Goal: Task Accomplishment & Management: Manage account settings

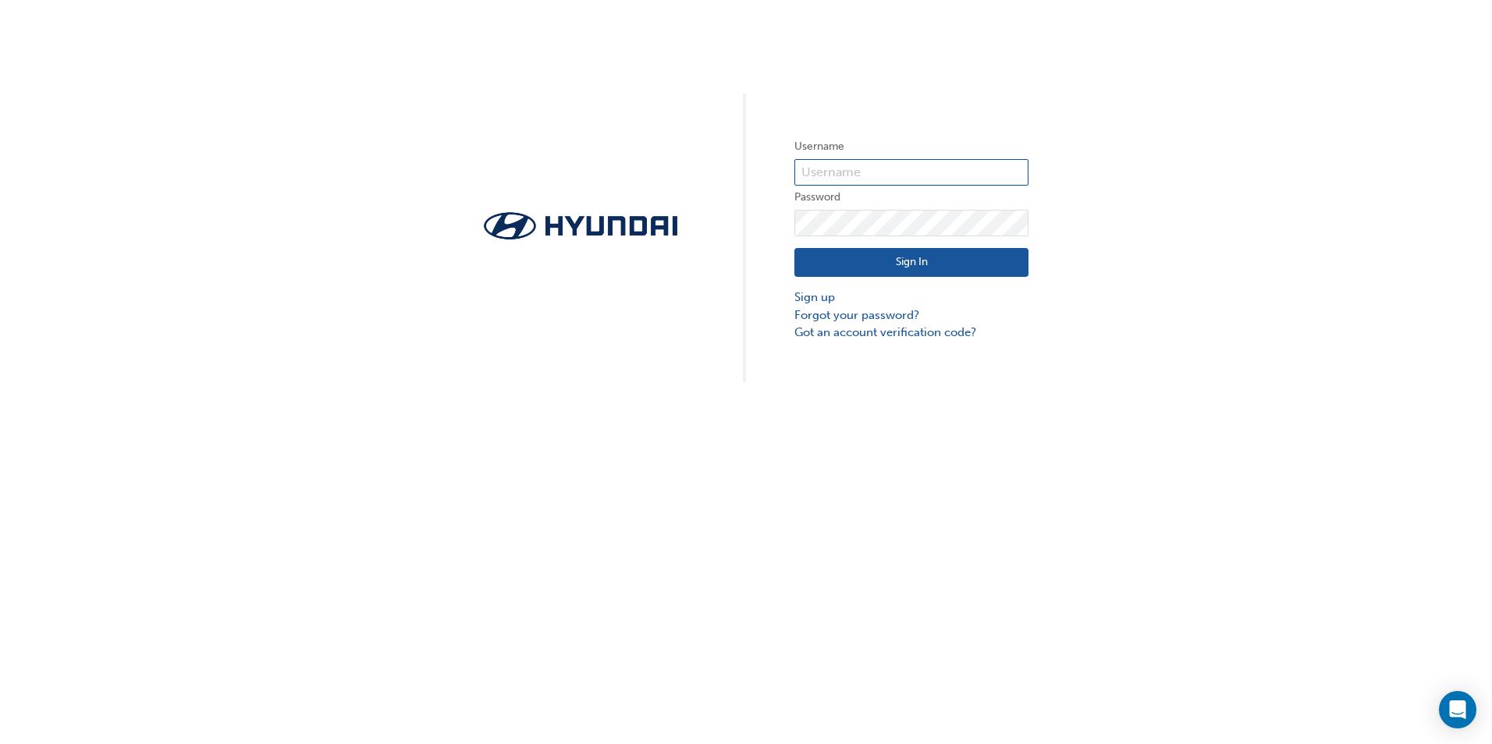
type input "bmarkovski"
click at [909, 264] on button "Sign In" at bounding box center [911, 263] width 234 height 30
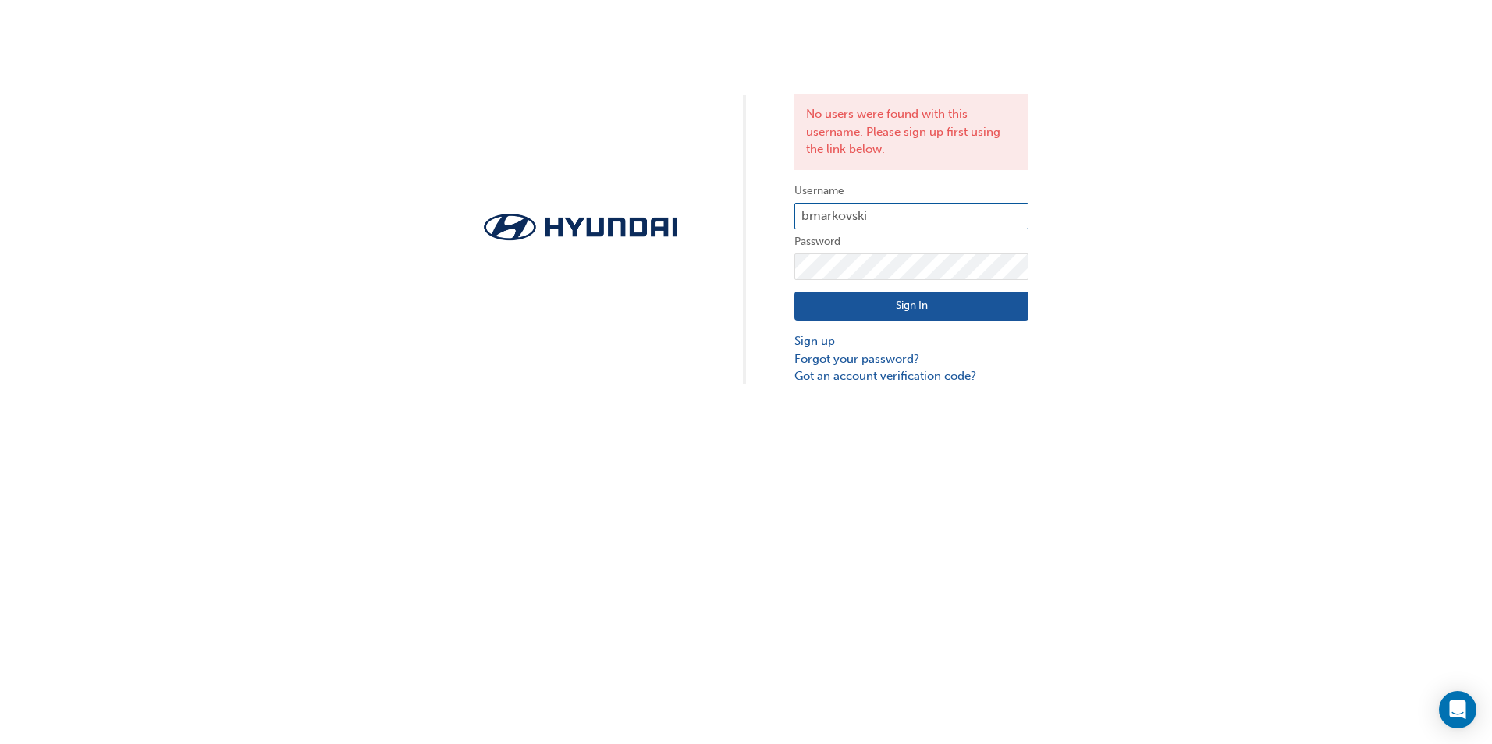
click at [876, 215] on input "bmarkovski" at bounding box center [911, 216] width 234 height 27
type input "b"
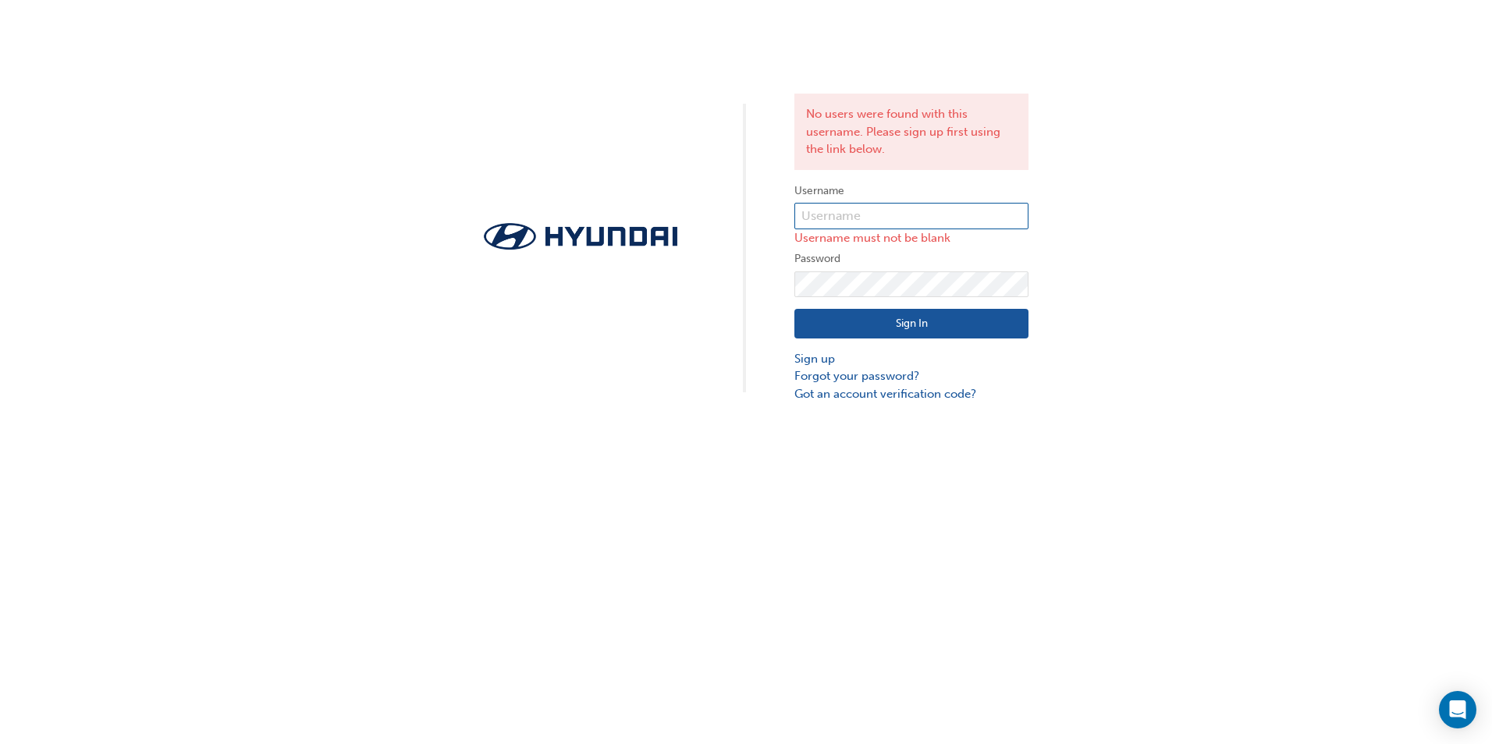
type input "31551"
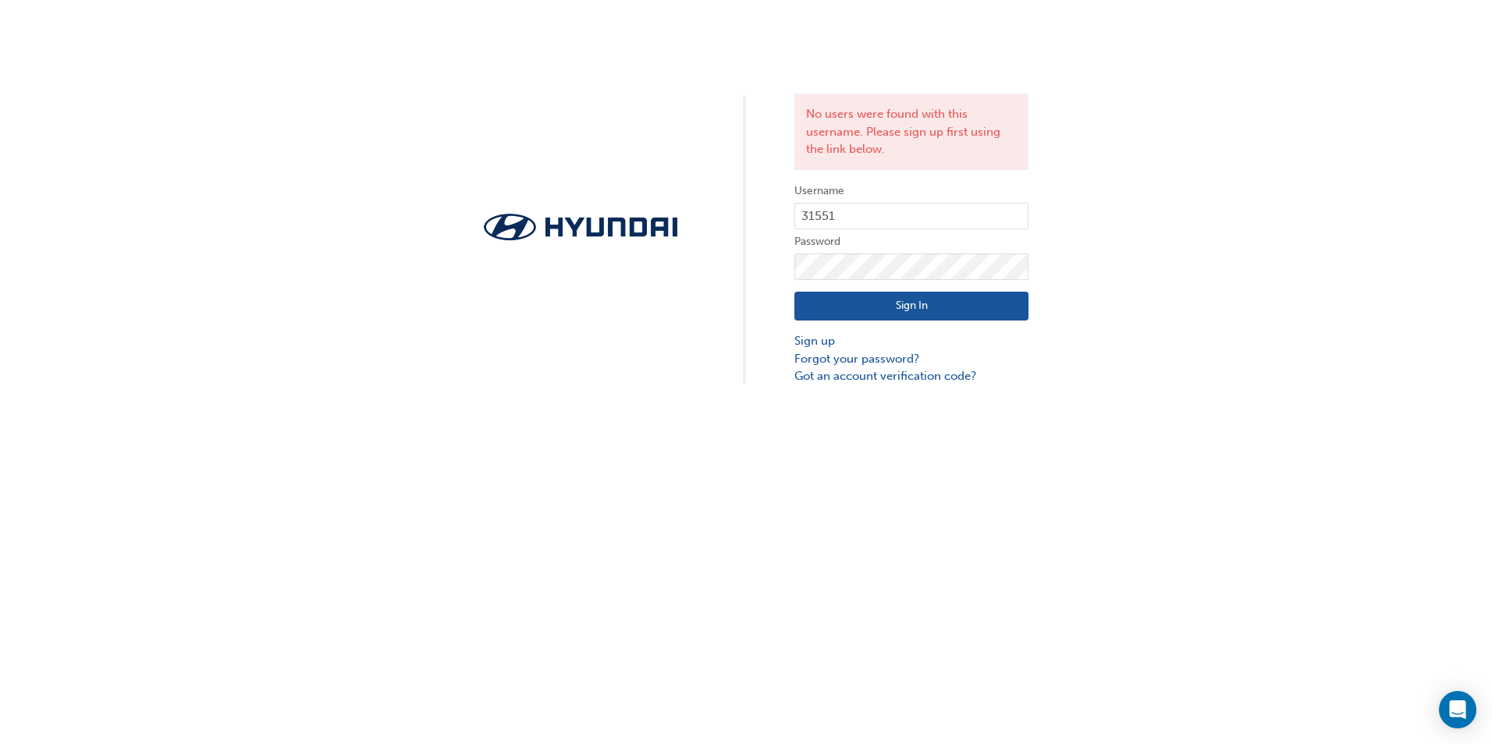
click at [921, 304] on button "Sign In" at bounding box center [911, 307] width 234 height 30
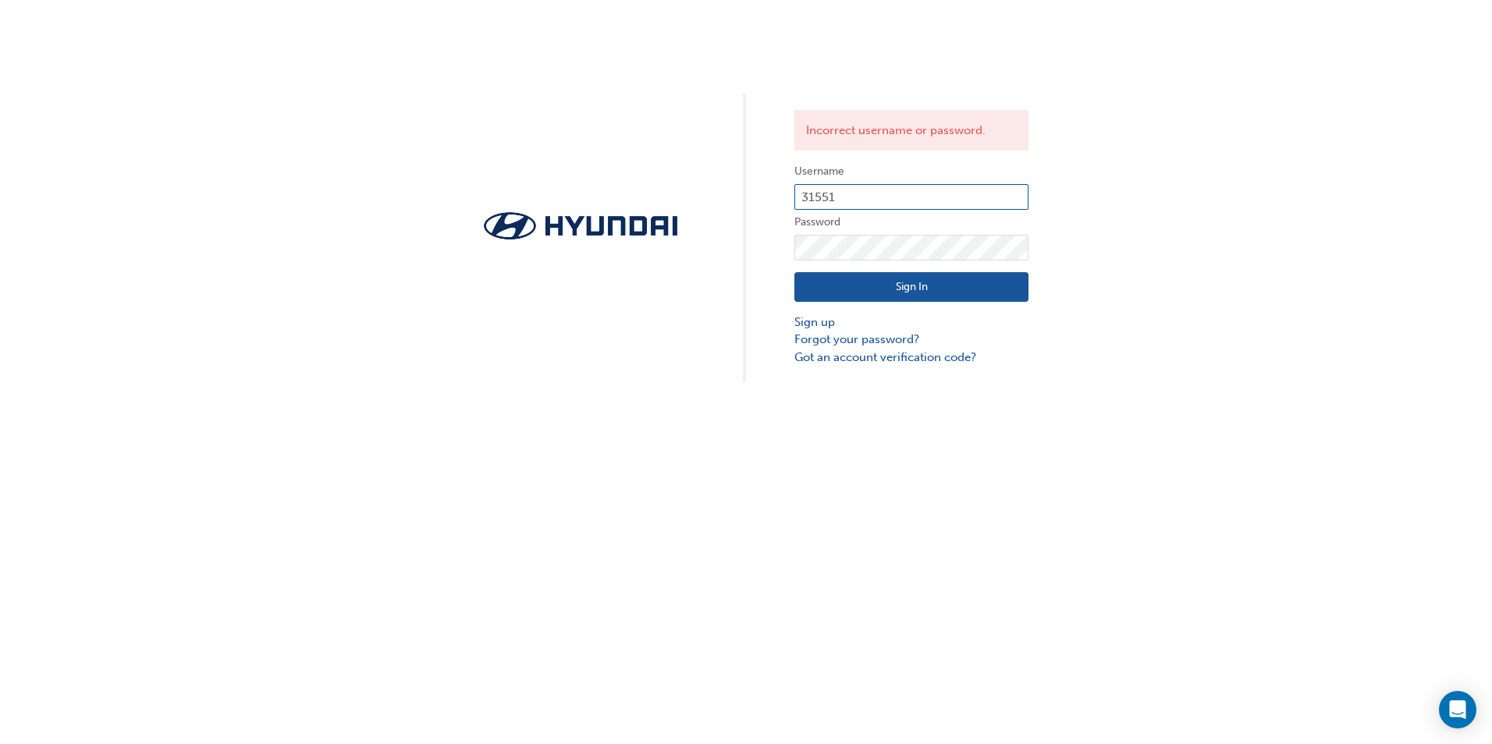
click at [845, 200] on input "31551" at bounding box center [911, 197] width 234 height 27
type input "3"
type input "HAU-2501V60"
click at [914, 282] on button "Sign In" at bounding box center [911, 287] width 234 height 30
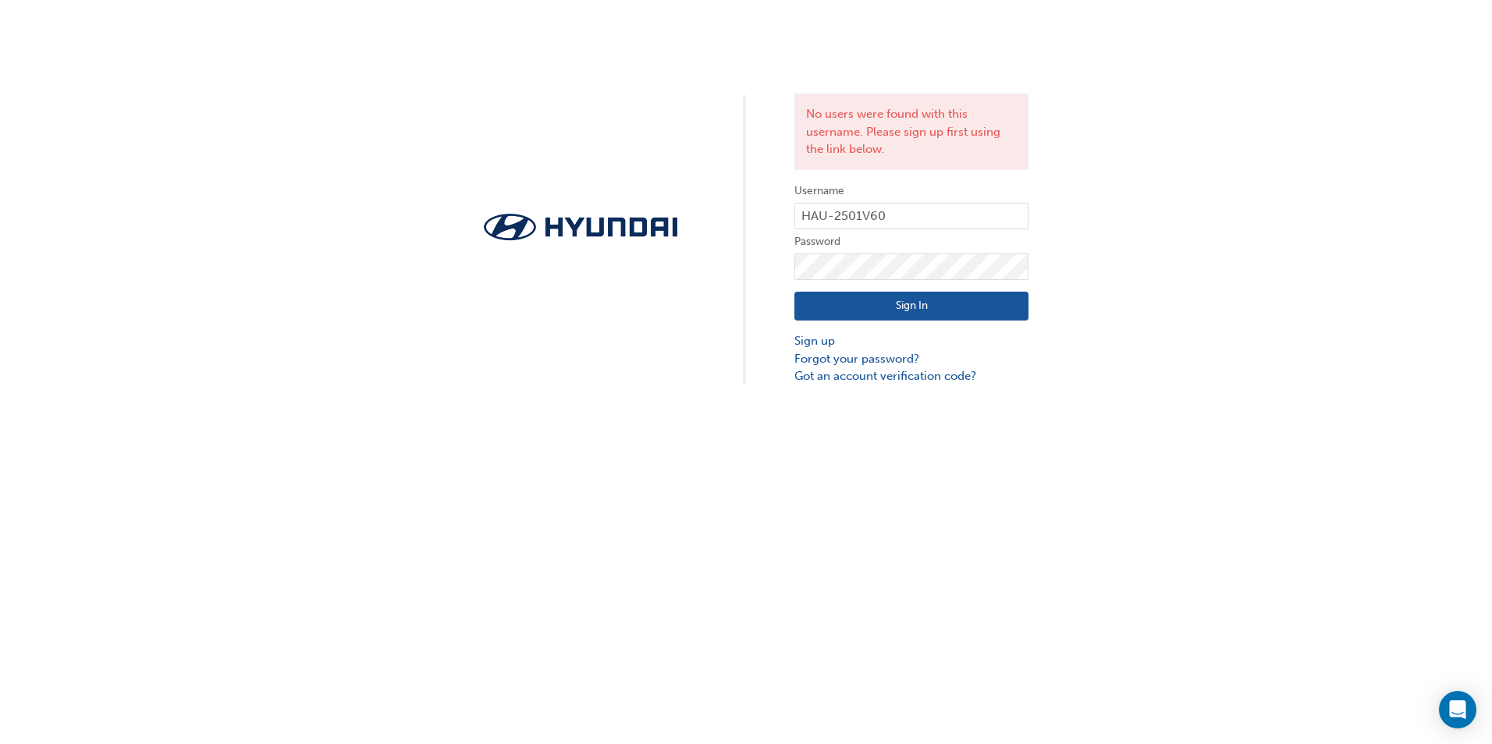
click at [920, 304] on button "Sign In" at bounding box center [911, 307] width 234 height 30
click at [860, 362] on link "Forgot your password?" at bounding box center [911, 359] width 234 height 18
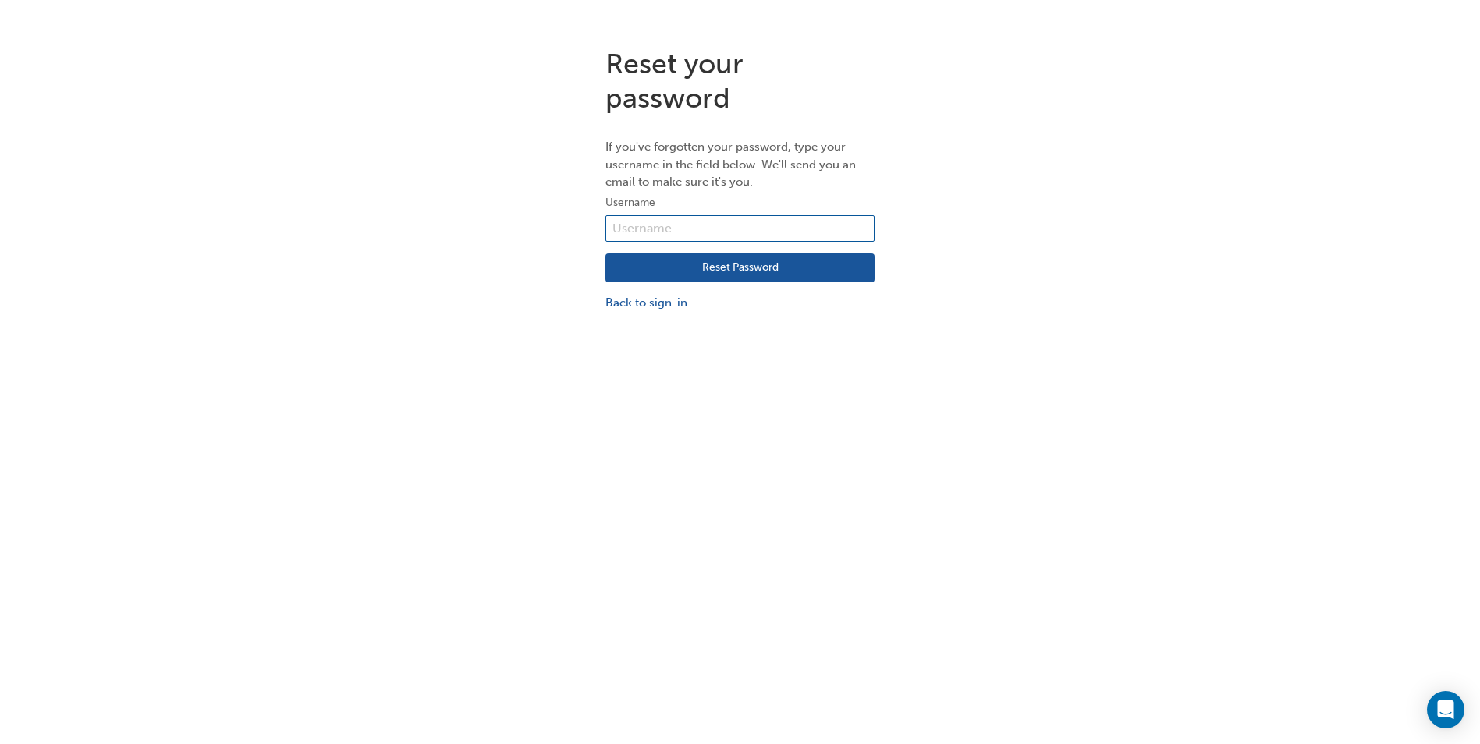
click at [628, 223] on input "text" at bounding box center [739, 228] width 269 height 27
type input "HAU-250IV60"
click at [745, 265] on button "Reset Password" at bounding box center [739, 269] width 269 height 30
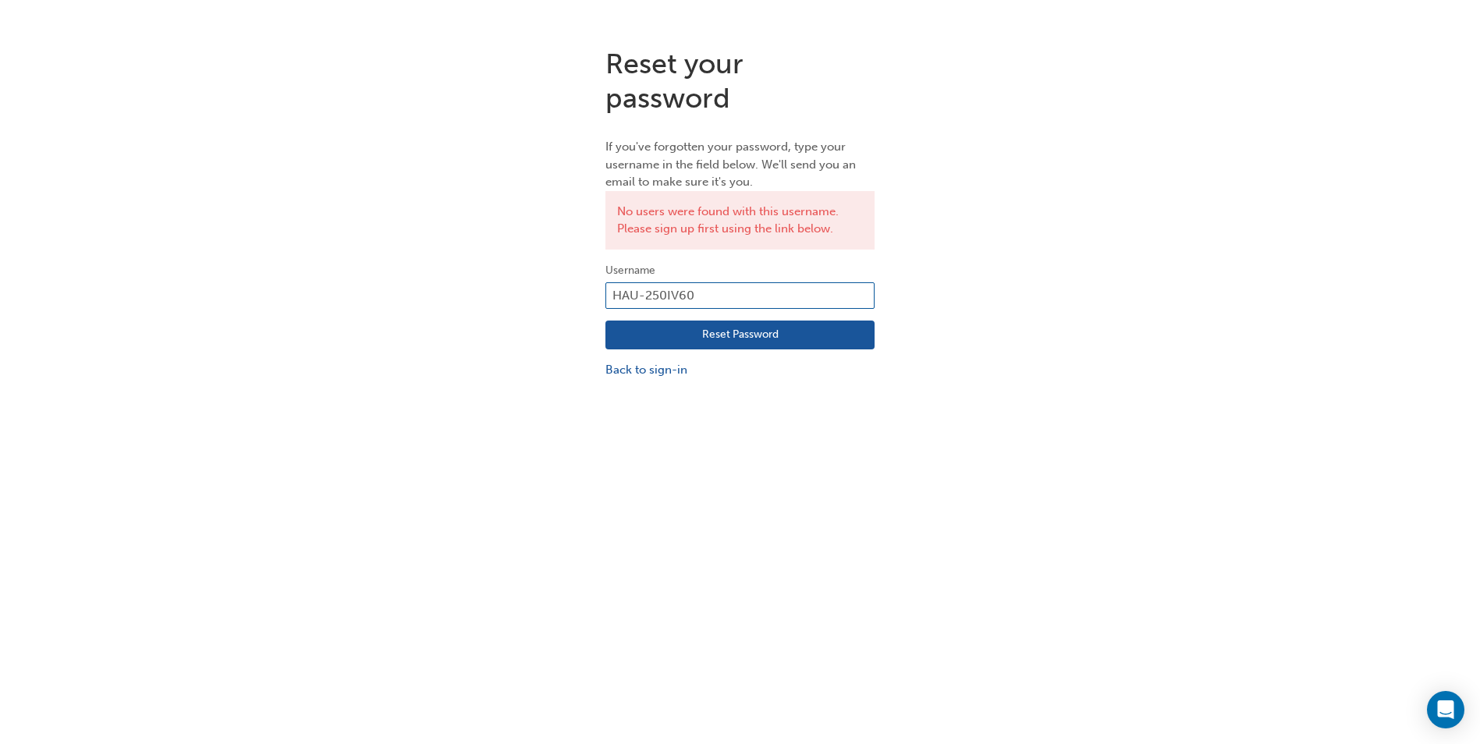
click at [703, 300] on input "HAU-250IV60" at bounding box center [739, 295] width 269 height 27
type input "H"
type input "bmarkobski@cmg.com.au"
click at [736, 335] on button "Reset Password" at bounding box center [739, 336] width 269 height 30
click at [667, 299] on input "bmarkobski@cmg.com.au" at bounding box center [739, 295] width 269 height 27
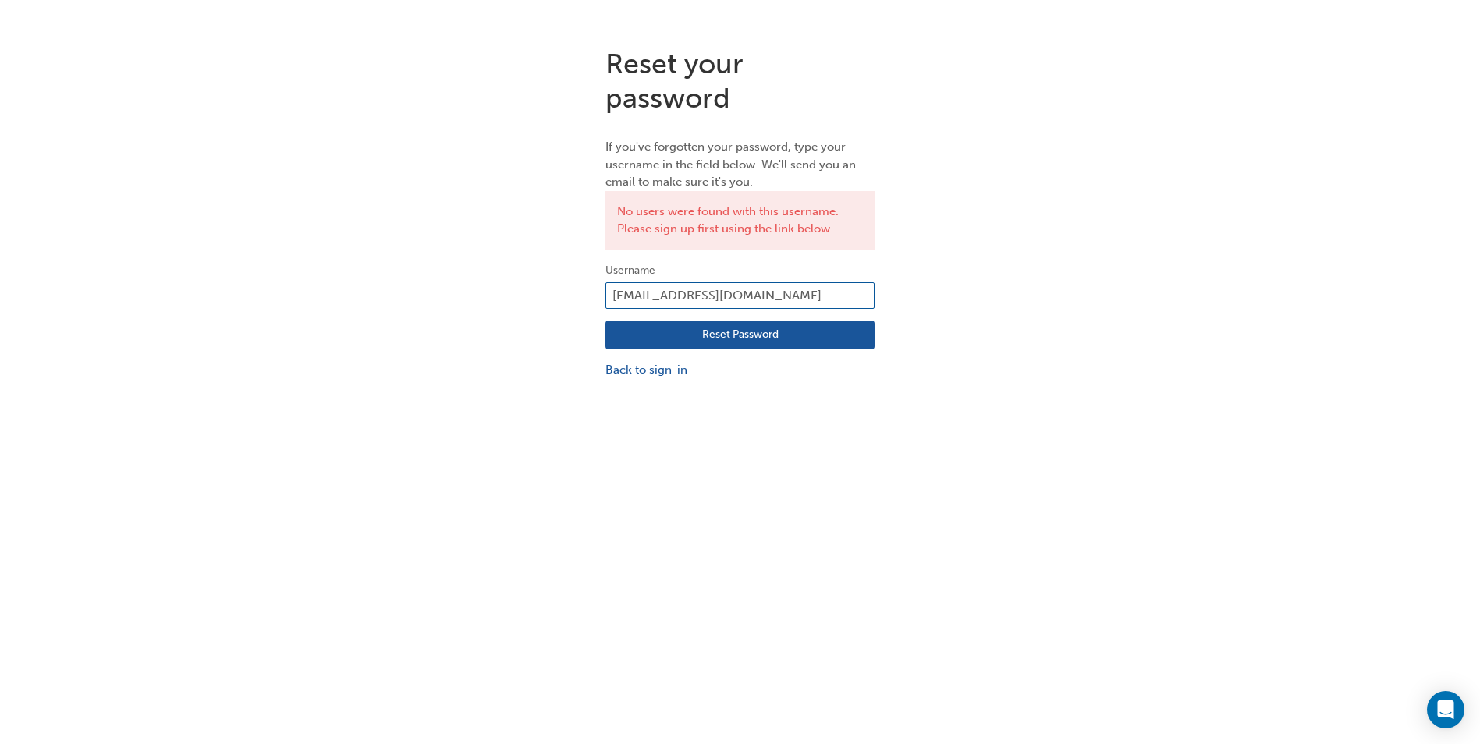
type input "[EMAIL_ADDRESS][DOMAIN_NAME]"
click at [730, 332] on button "Reset Password" at bounding box center [739, 336] width 269 height 30
click at [764, 290] on input "[EMAIL_ADDRESS][DOMAIN_NAME]" at bounding box center [739, 295] width 269 height 27
type input "bmarkovski"
click button "Reset Password" at bounding box center [739, 336] width 269 height 30
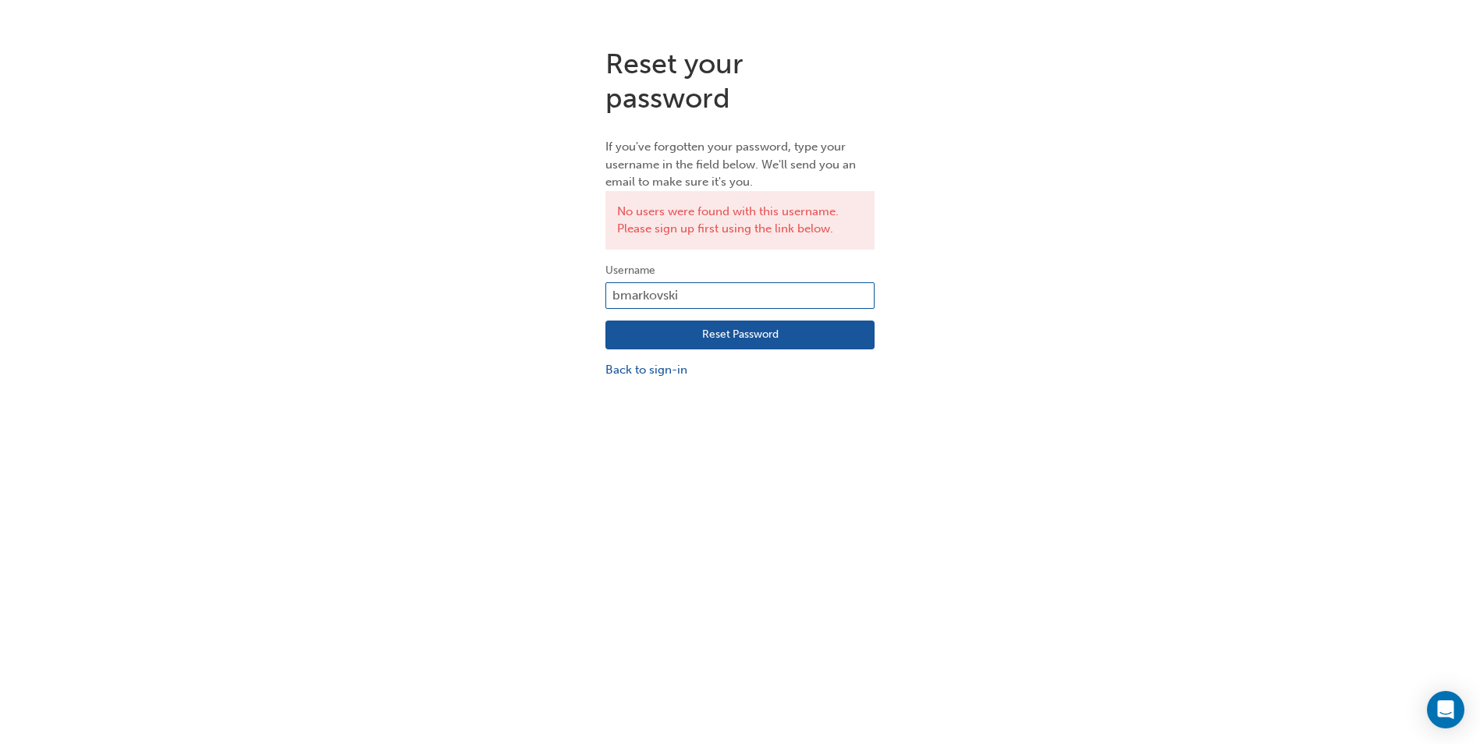
click at [618, 297] on input "bmarkovski" at bounding box center [739, 295] width 269 height 27
click at [621, 296] on input "b orce Markovski" at bounding box center [739, 295] width 269 height 27
type input "Borce Markovski"
click at [736, 336] on button "Reset Password" at bounding box center [739, 336] width 269 height 30
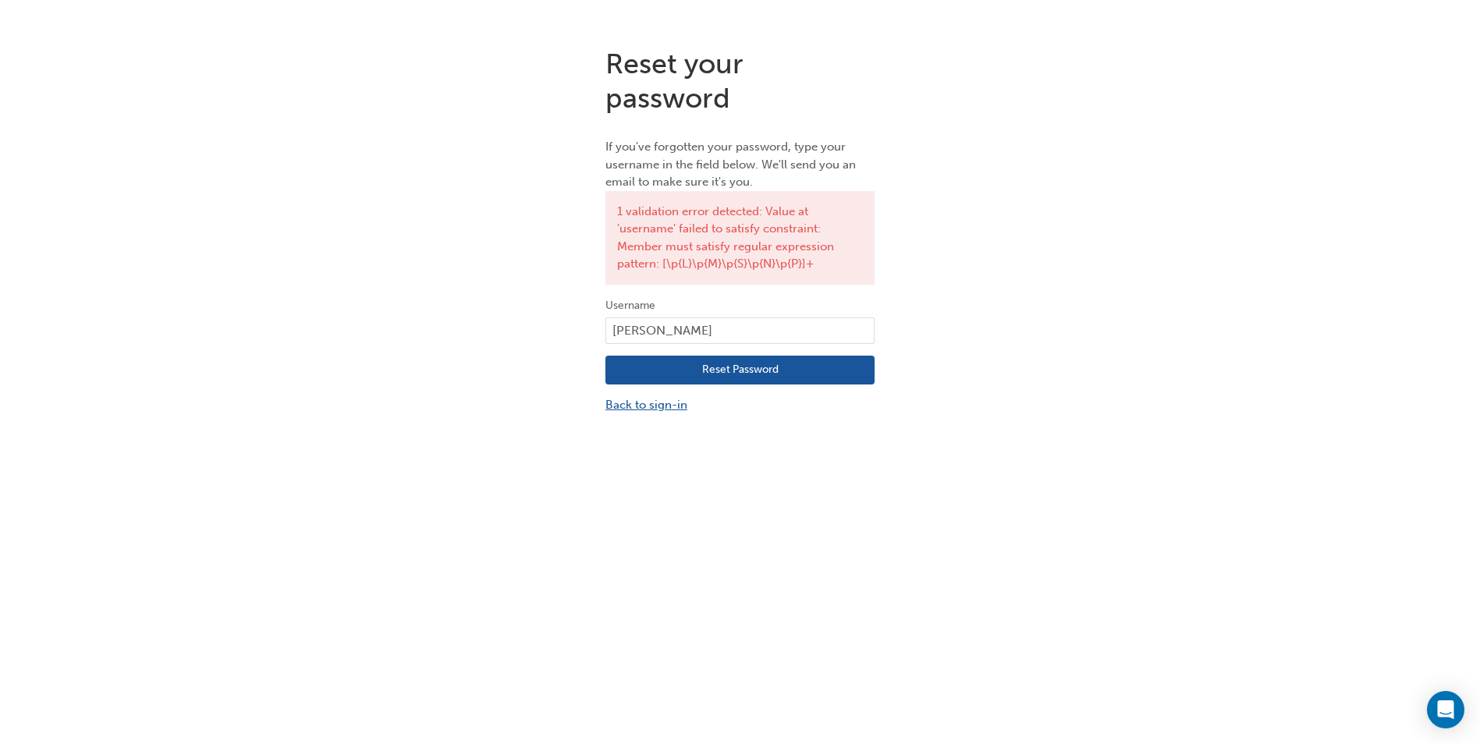
click at [659, 403] on link "Back to sign-in" at bounding box center [739, 405] width 269 height 18
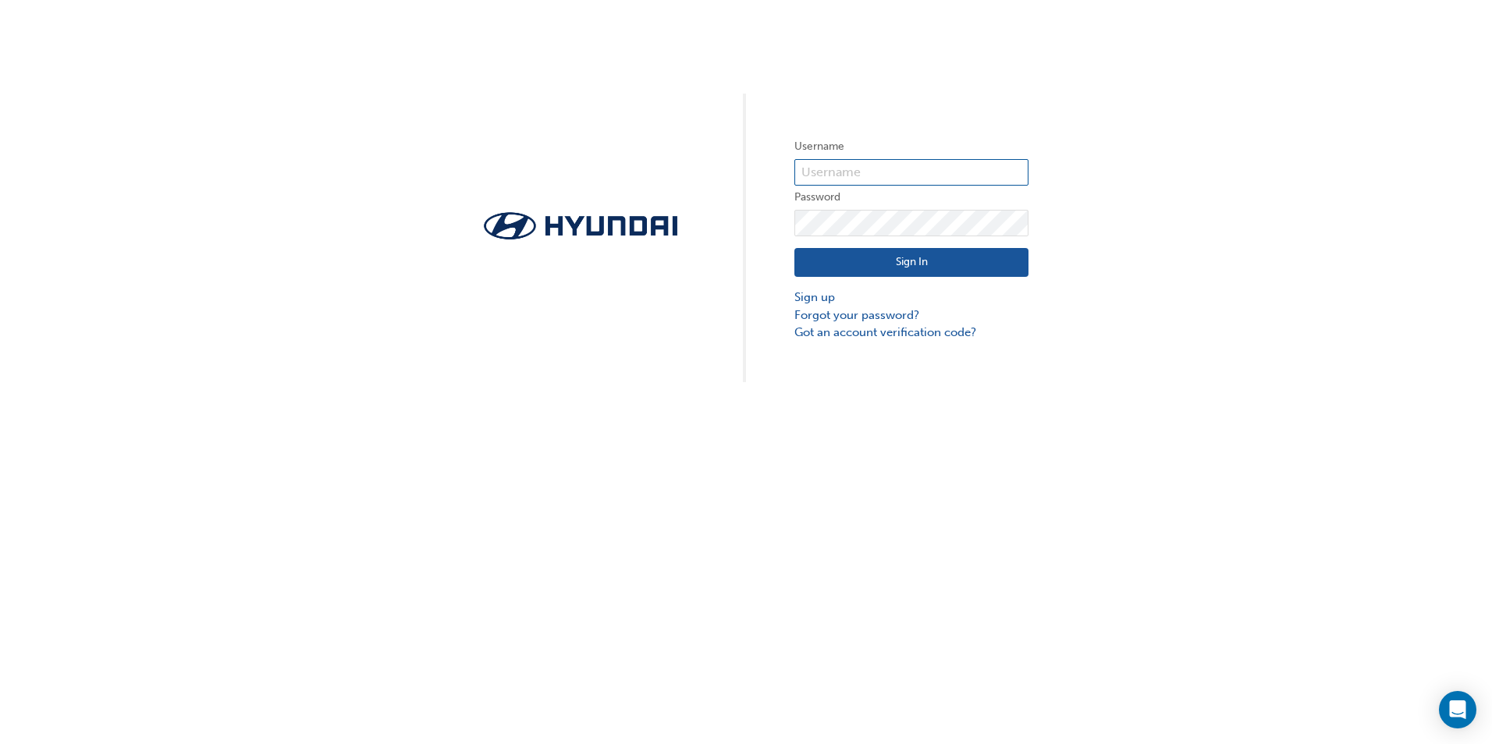
type input "HAU-2501V60"
click at [897, 260] on button "Sign In" at bounding box center [911, 263] width 234 height 30
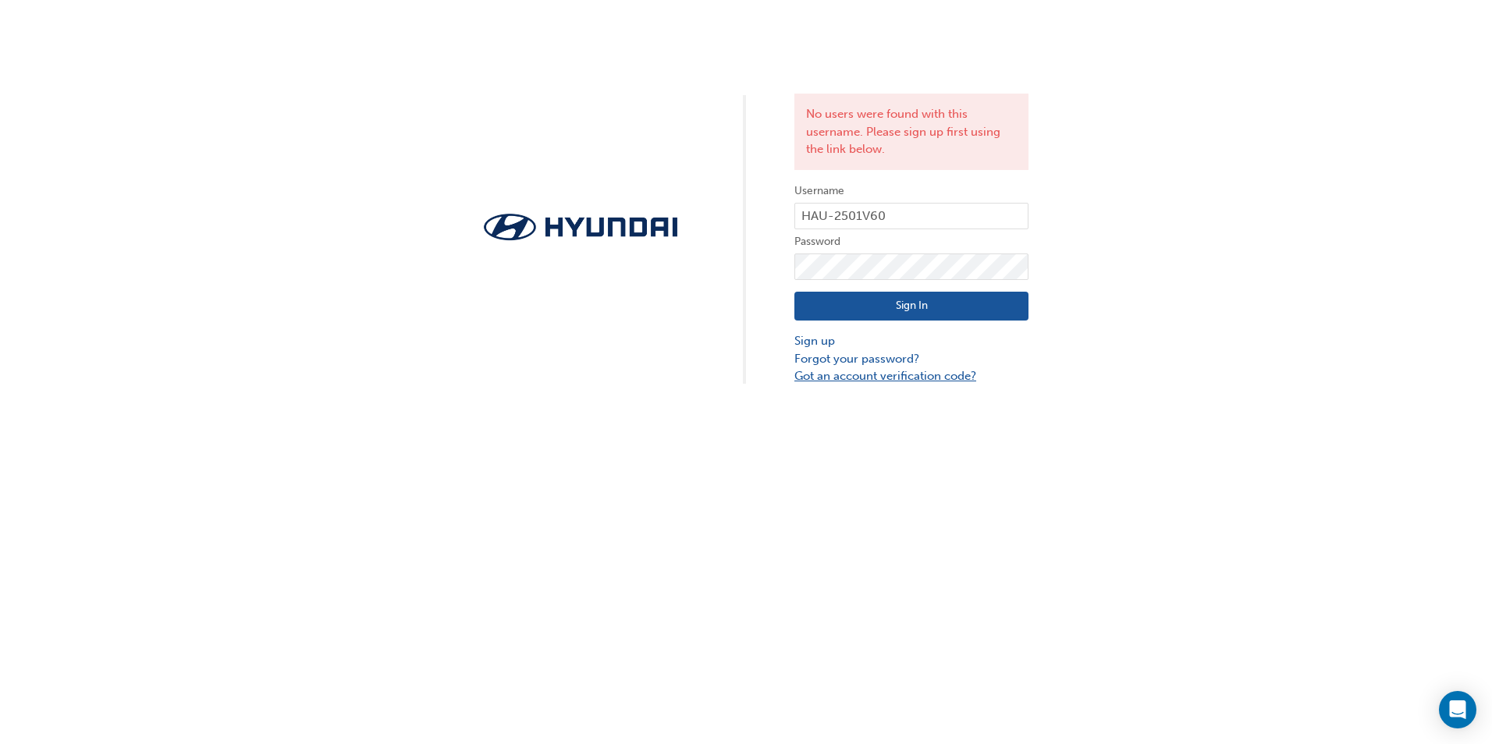
click at [887, 378] on link "Got an account verification code?" at bounding box center [911, 377] width 234 height 18
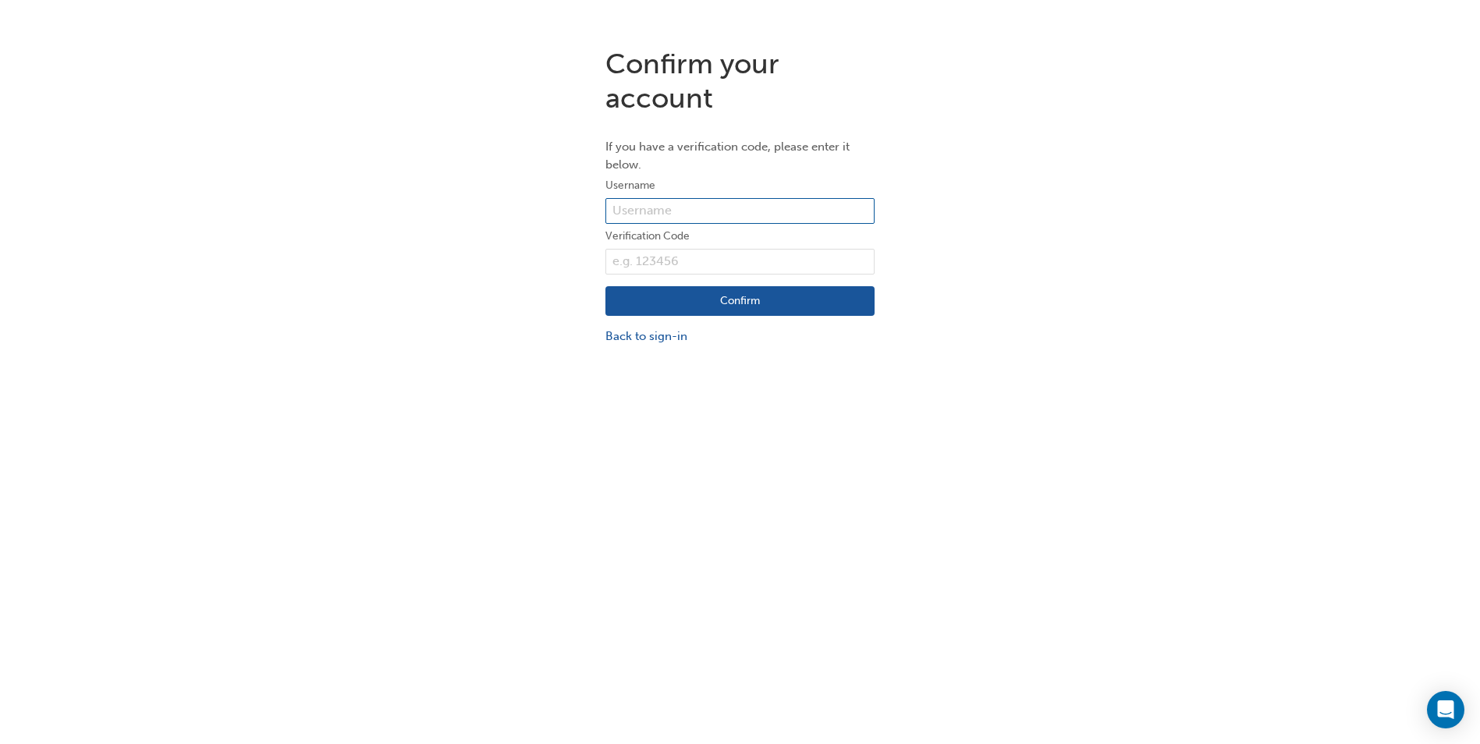
click at [613, 216] on input "text" at bounding box center [739, 211] width 269 height 27
type input "HAU-2501V60"
click at [636, 260] on input "text" at bounding box center [739, 262] width 269 height 27
type input "7"
click at [759, 301] on button "Confirm" at bounding box center [739, 301] width 269 height 30
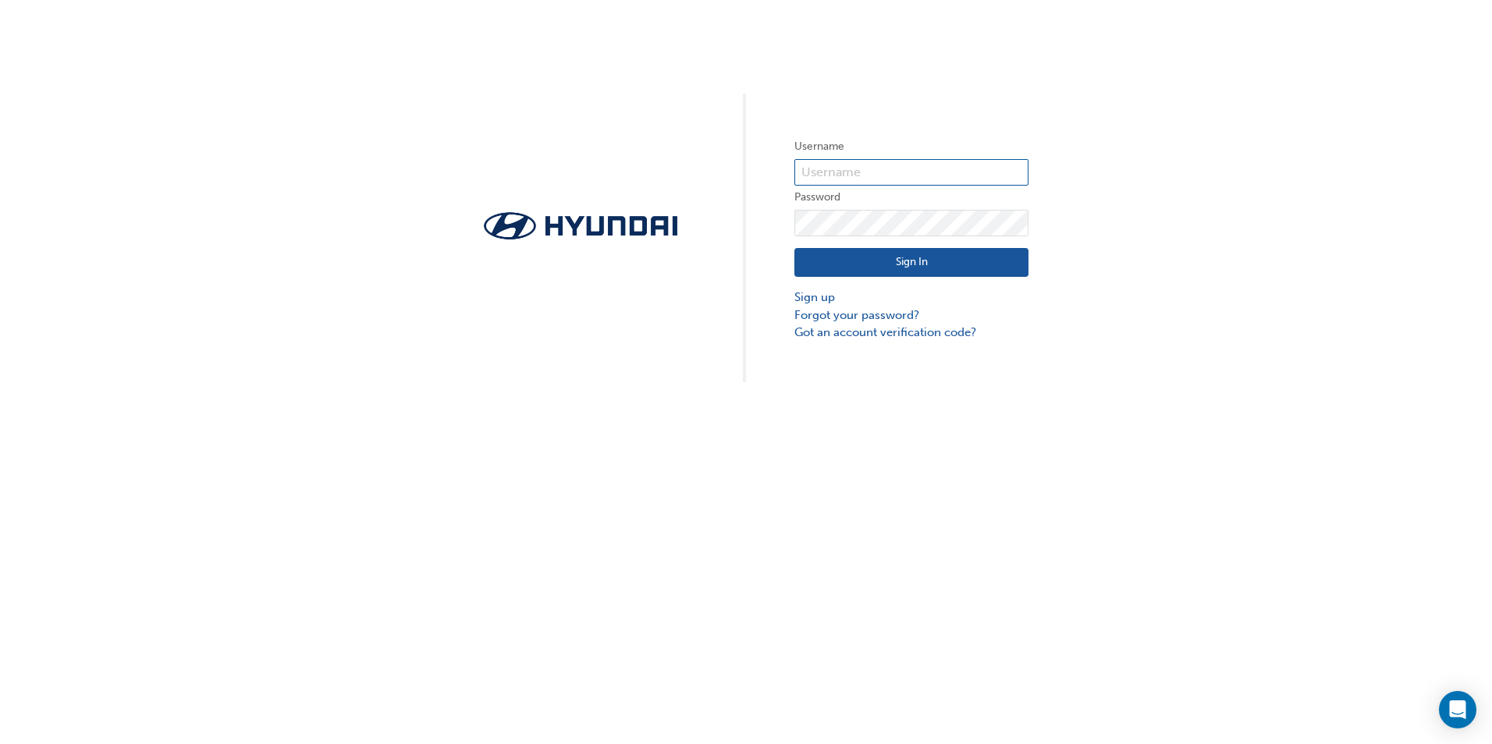
type input "HAU-2501V60"
click at [608, 344] on div "Username HAU-2501V60 Password Sign In Sign up Forgot your password? Got an acco…" at bounding box center [746, 191] width 1492 height 382
click at [847, 316] on link "Forgot your password?" at bounding box center [911, 316] width 234 height 18
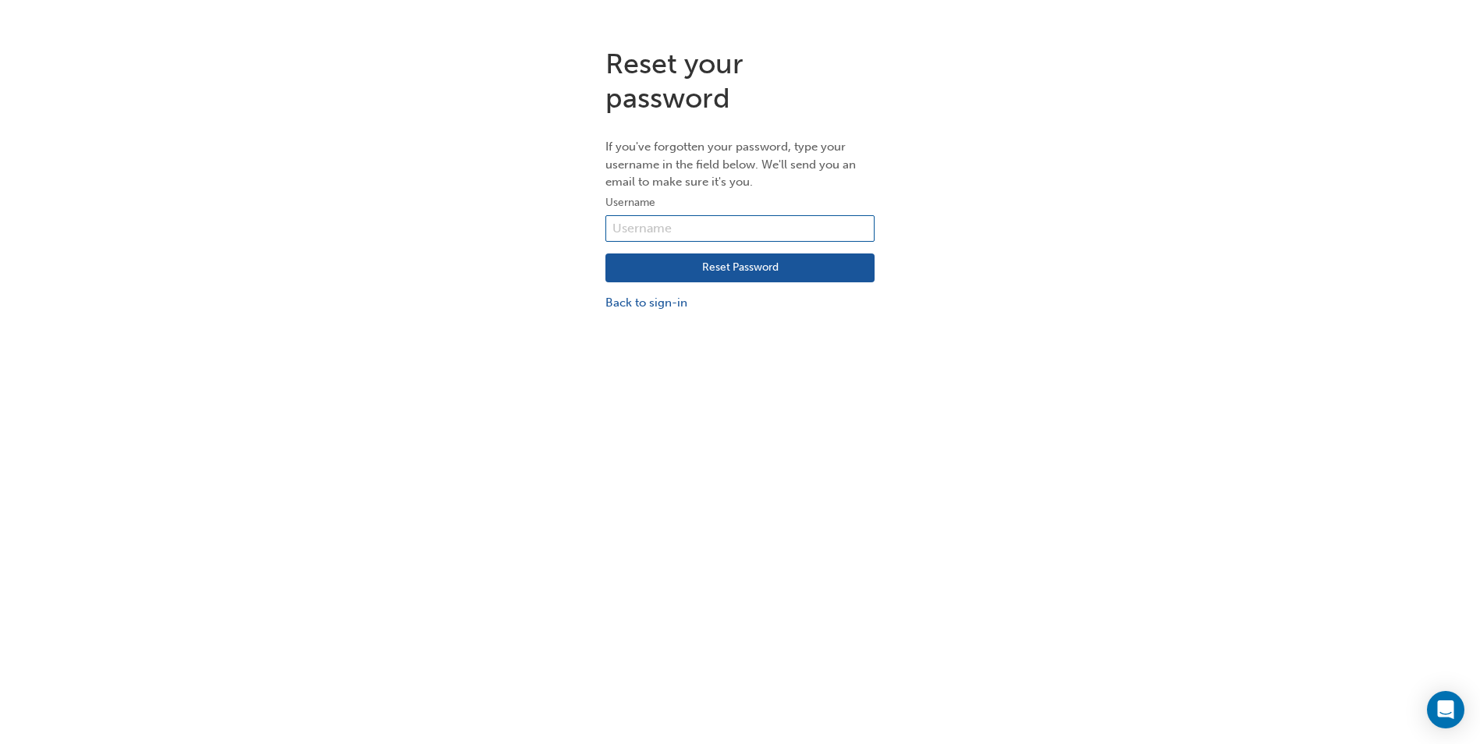
click at [625, 225] on input "text" at bounding box center [739, 228] width 269 height 27
type input "HAU-2501V60"
click at [726, 267] on button "Reset Password" at bounding box center [739, 269] width 269 height 30
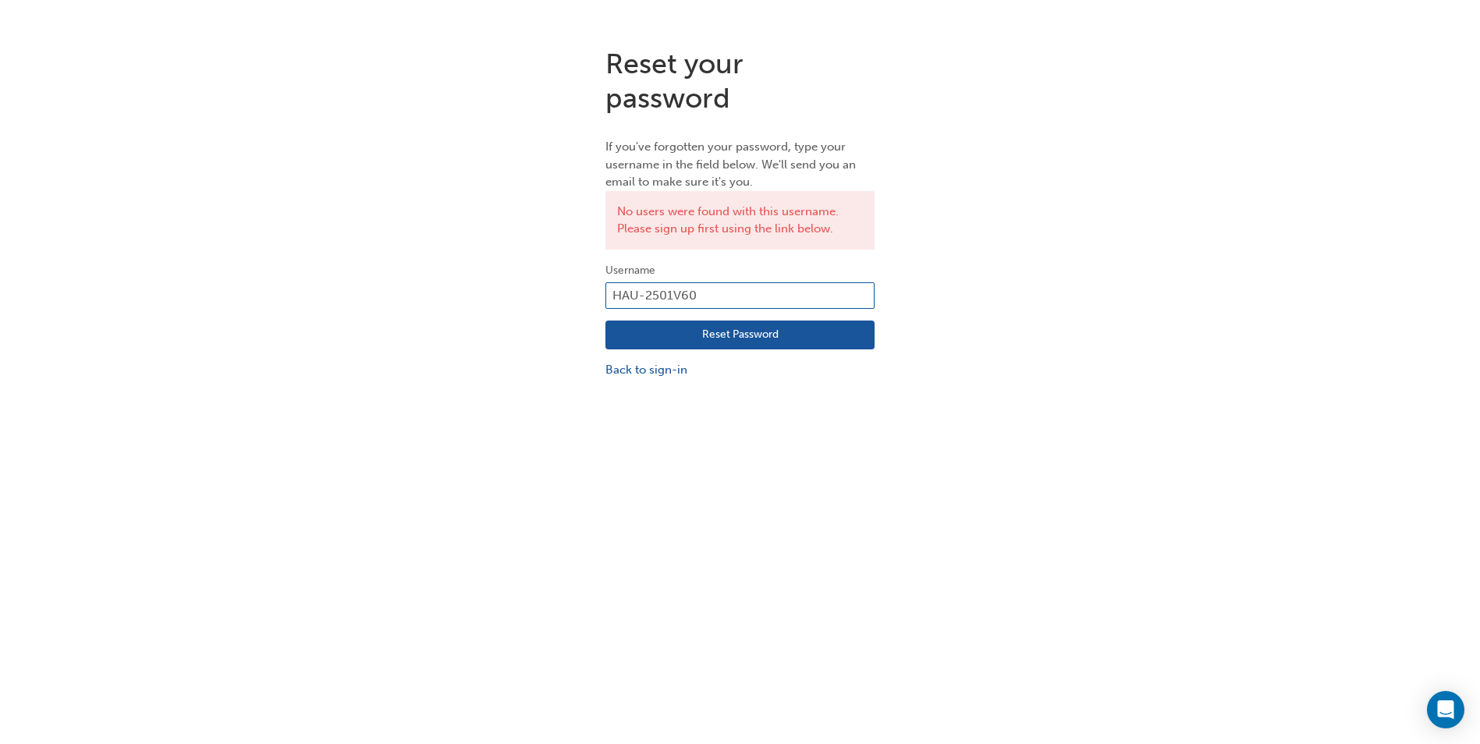
click at [711, 293] on input "HAU-2501V60" at bounding box center [739, 295] width 269 height 27
type input "H"
type input "[EMAIL_ADDRESS][DOMAIN_NAME]"
click at [744, 336] on button "Reset Password" at bounding box center [739, 336] width 269 height 30
click at [772, 300] on input "[EMAIL_ADDRESS][DOMAIN_NAME]" at bounding box center [739, 295] width 269 height 27
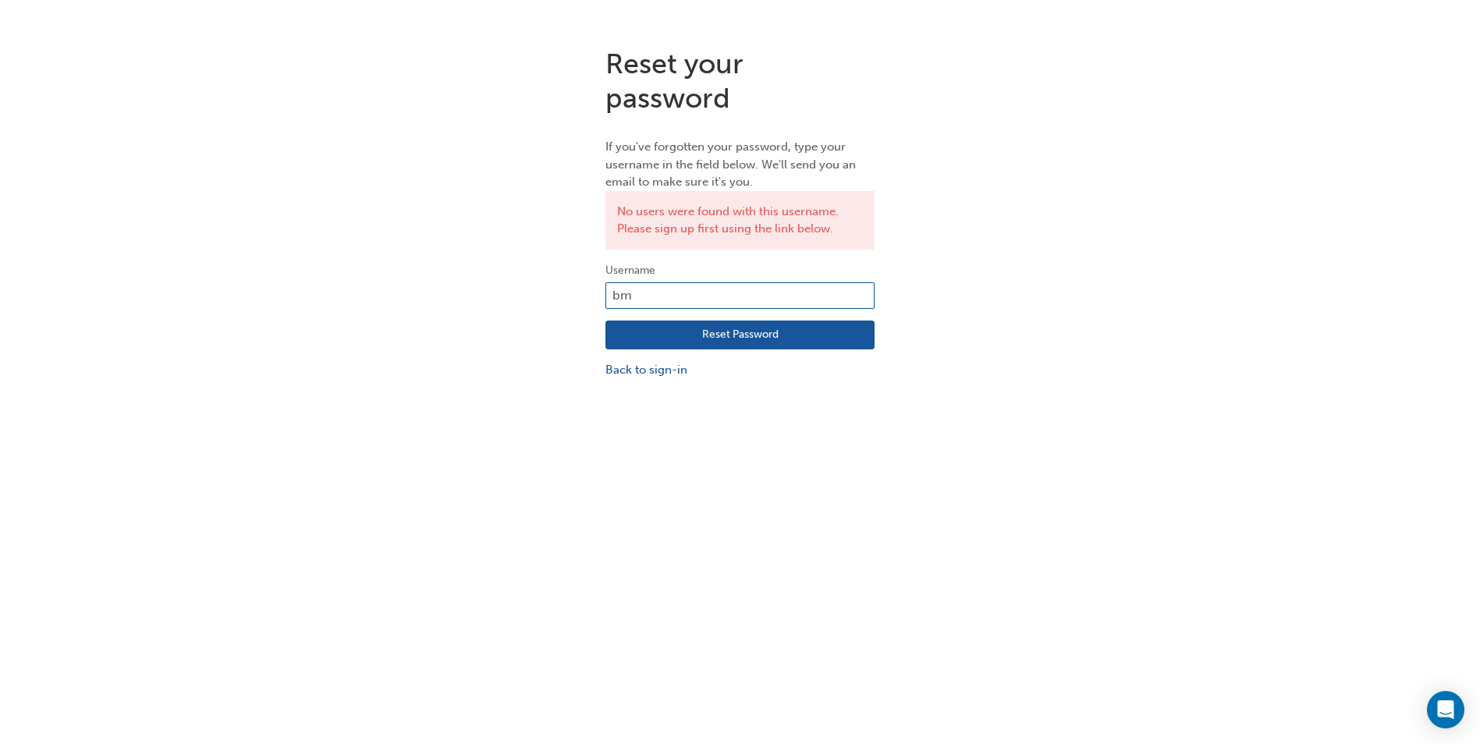
type input "b"
type input "34551"
click at [719, 332] on button "Reset Password" at bounding box center [739, 336] width 269 height 30
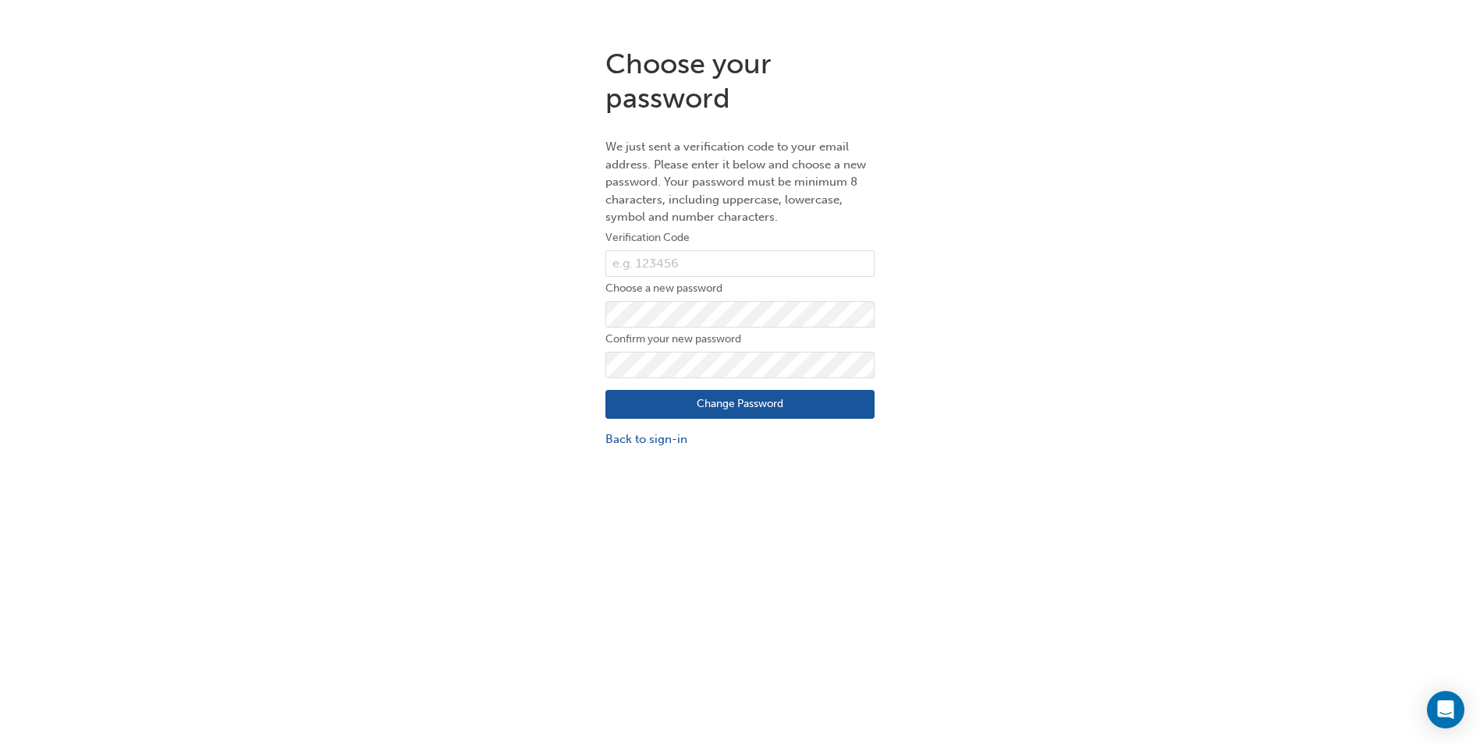
click at [626, 398] on button "Change Password" at bounding box center [739, 405] width 269 height 30
